Goal: Information Seeking & Learning: Understand process/instructions

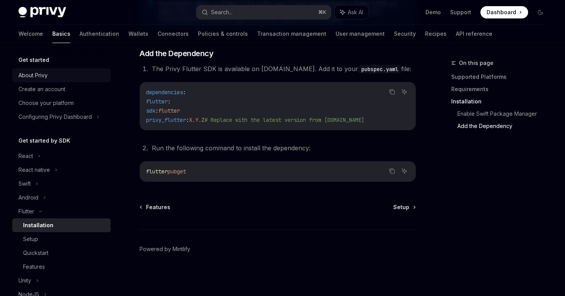
click at [49, 76] on div "About Privy" at bounding box center [62, 75] width 88 height 9
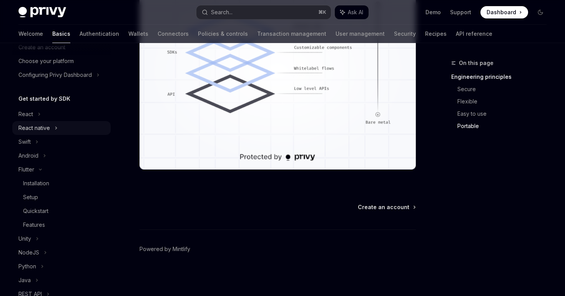
scroll to position [70, 0]
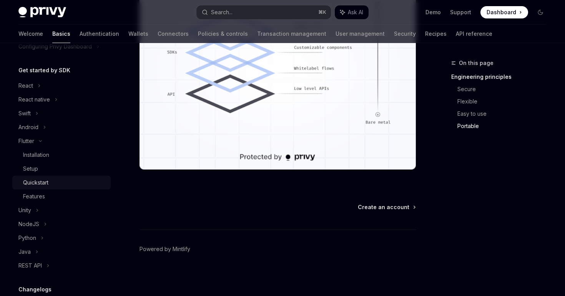
click at [34, 181] on div "Quickstart" at bounding box center [35, 182] width 25 height 9
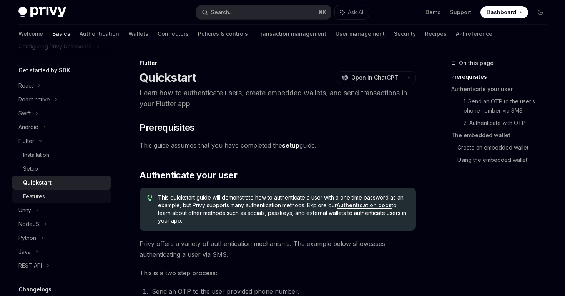
click at [40, 195] on div "Features" at bounding box center [34, 196] width 22 height 9
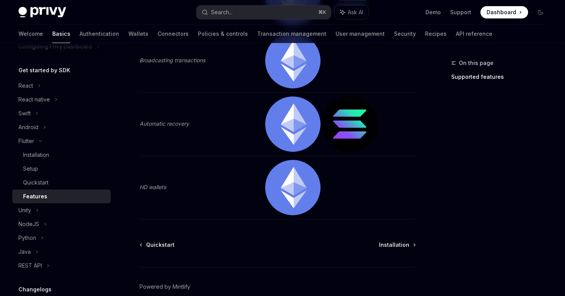
scroll to position [413, 0]
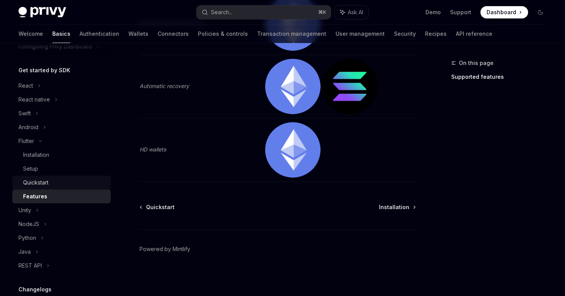
click at [30, 183] on div "Quickstart" at bounding box center [35, 182] width 25 height 9
type textarea "*"
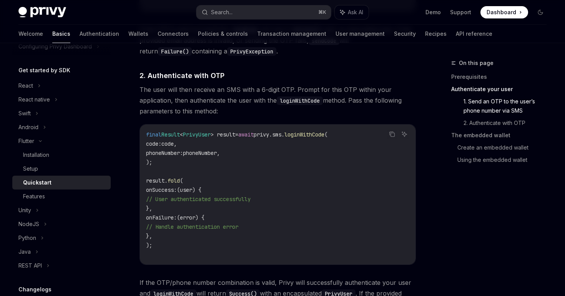
scroll to position [511, 0]
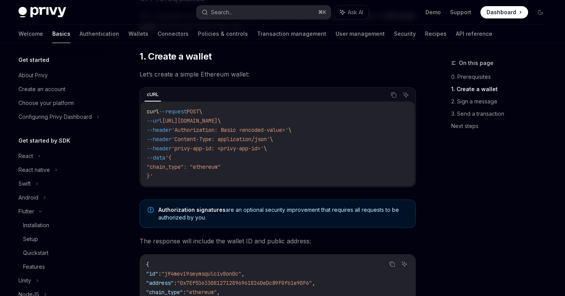
scroll to position [122, 0]
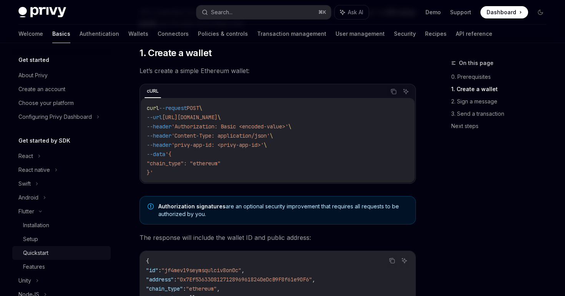
click at [44, 252] on div "Quickstart" at bounding box center [35, 252] width 25 height 9
